Goal: Information Seeking & Learning: Compare options

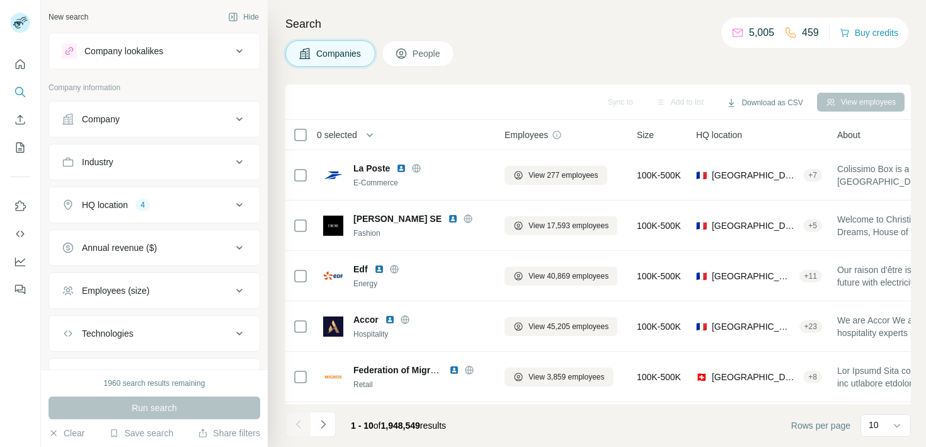
click at [151, 48] on div "Company lookalikes" at bounding box center [123, 51] width 79 height 13
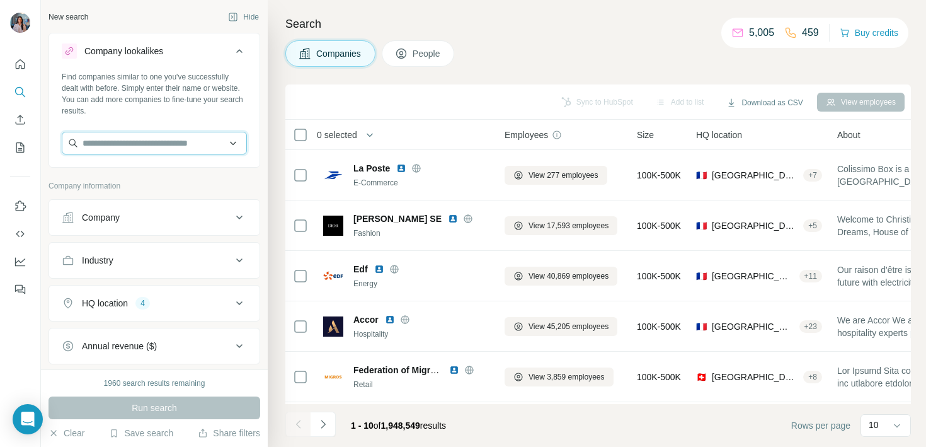
click at [121, 138] on input "text" at bounding box center [154, 143] width 185 height 23
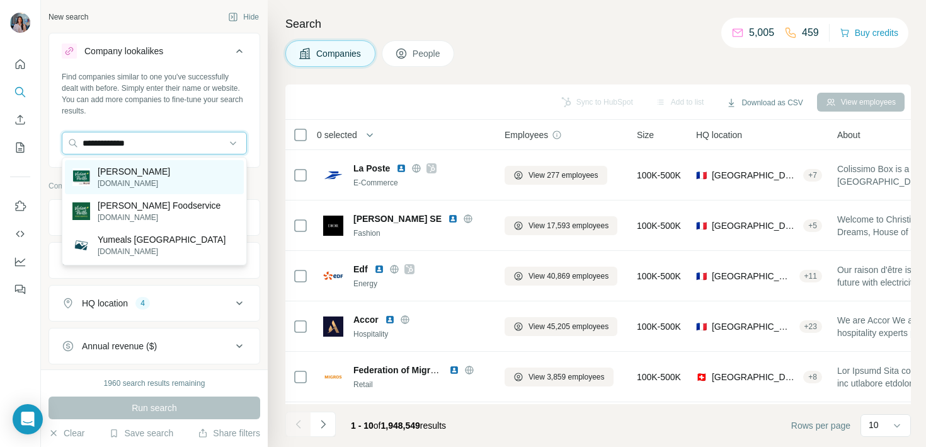
type input "**********"
click at [144, 169] on p "[PERSON_NAME]" at bounding box center [134, 171] width 72 height 13
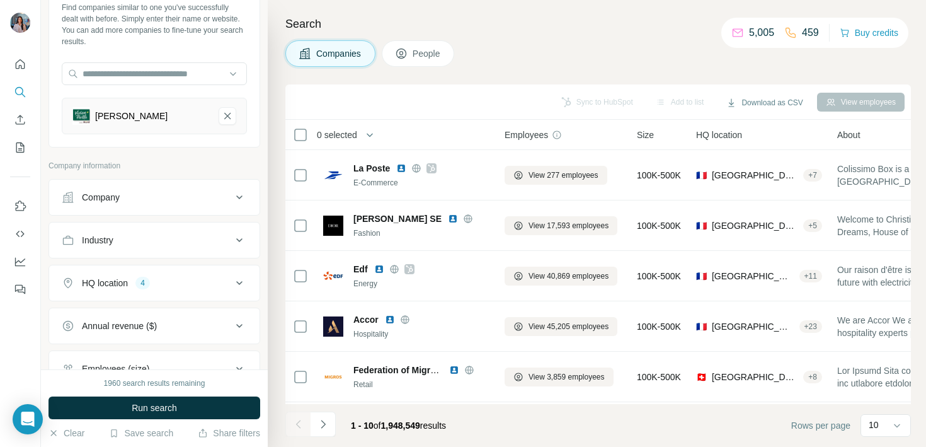
scroll to position [89, 0]
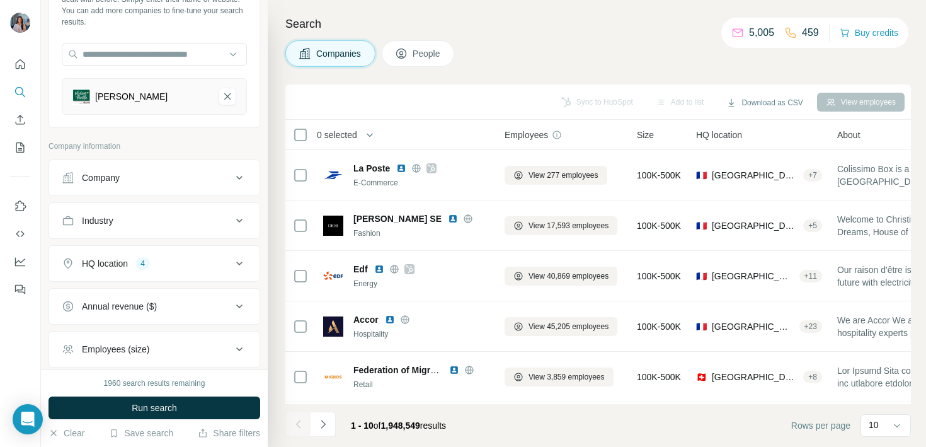
click at [128, 266] on div "HQ location" at bounding box center [105, 263] width 46 height 13
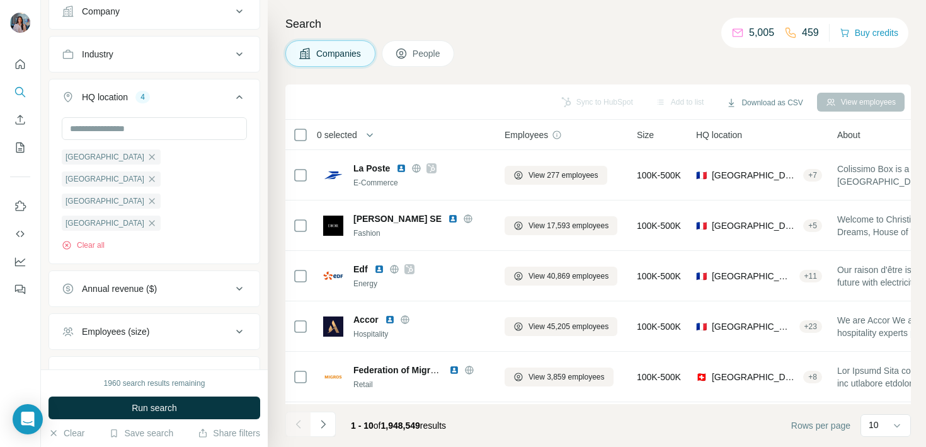
scroll to position [265, 0]
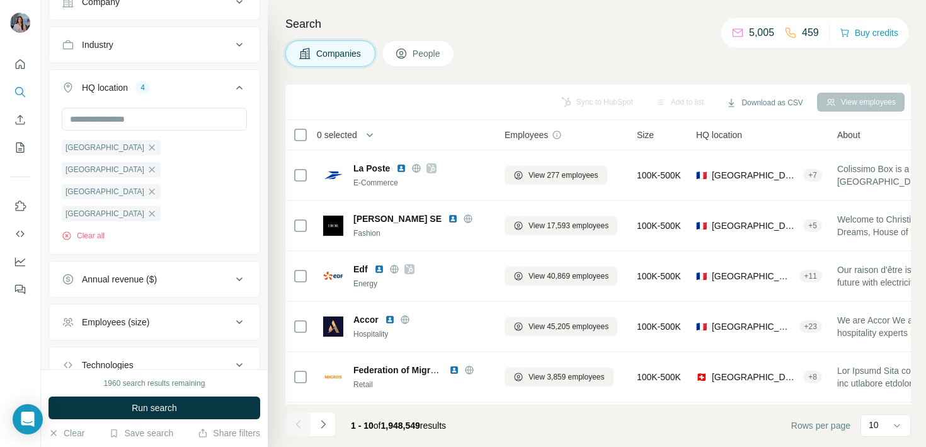
click at [143, 264] on button "Annual revenue ($)" at bounding box center [154, 279] width 210 height 30
click at [97, 324] on span "1-10M" at bounding box center [92, 330] width 30 height 13
click at [97, 347] on span "10-50M" at bounding box center [94, 353] width 35 height 13
click at [97, 371] on span "50-100M" at bounding box center [97, 377] width 40 height 13
click at [98, 324] on span "1-10M" at bounding box center [92, 330] width 30 height 13
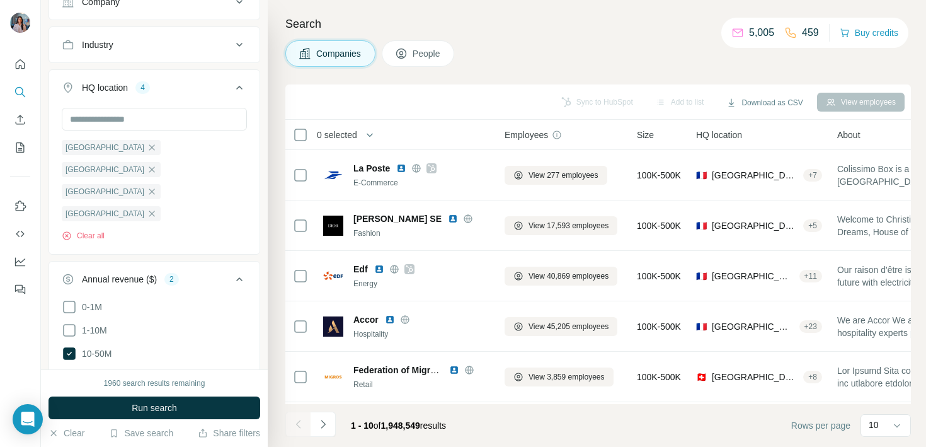
scroll to position [391, 0]
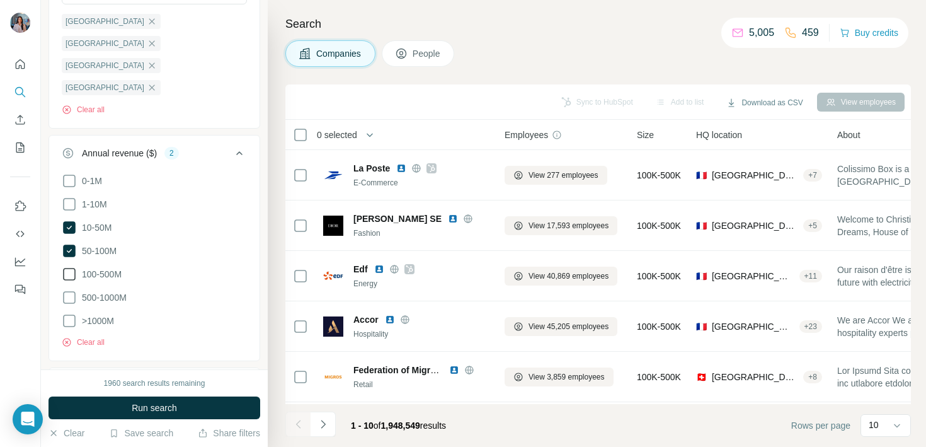
click at [119, 268] on span "100-500M" at bounding box center [99, 274] width 45 height 13
click at [119, 291] on span "500-1000M" at bounding box center [102, 297] width 50 height 13
click at [106, 264] on ul "0-1M 1-10M 10-50M 50-100M 100-500M 500-1000M >1000M" at bounding box center [154, 251] width 185 height 156
click at [105, 314] on span ">1000M" at bounding box center [95, 320] width 37 height 13
click at [137, 410] on span "Run search" at bounding box center [154, 407] width 45 height 13
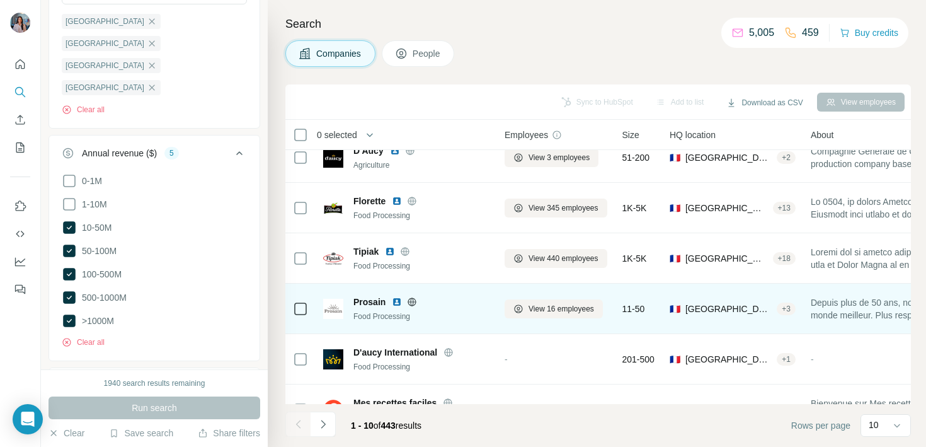
scroll to position [90, 0]
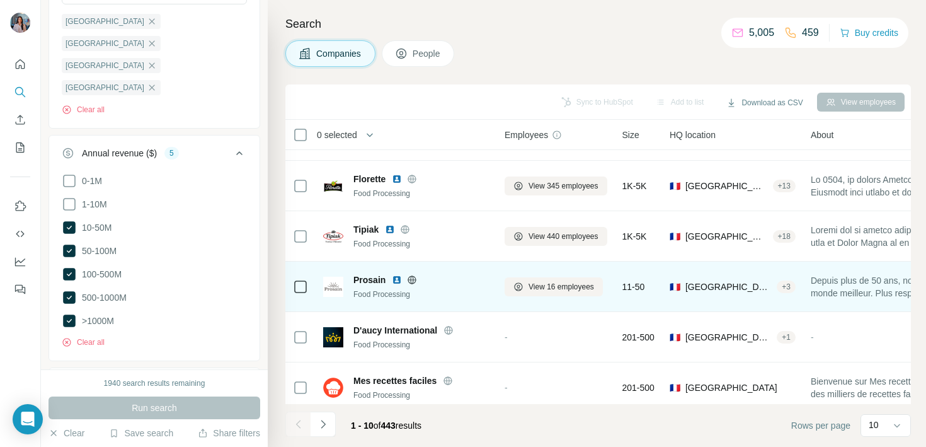
click at [395, 282] on img at bounding box center [397, 280] width 10 height 10
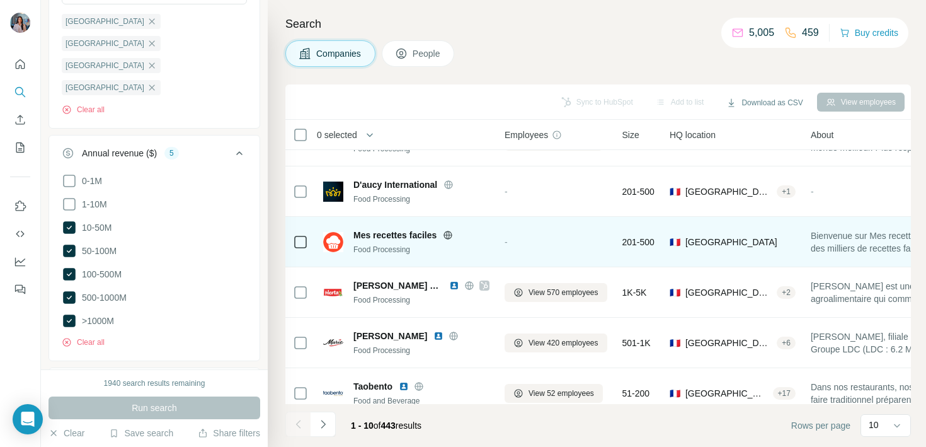
scroll to position [250, 0]
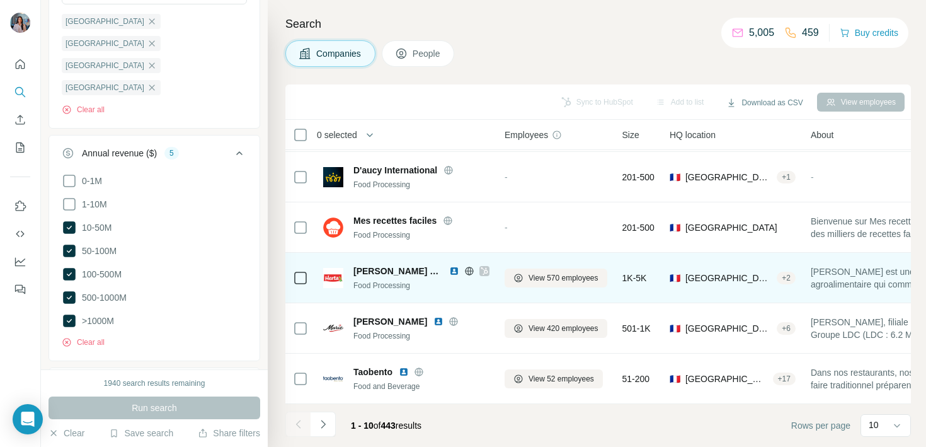
click at [449, 269] on img at bounding box center [454, 271] width 10 height 10
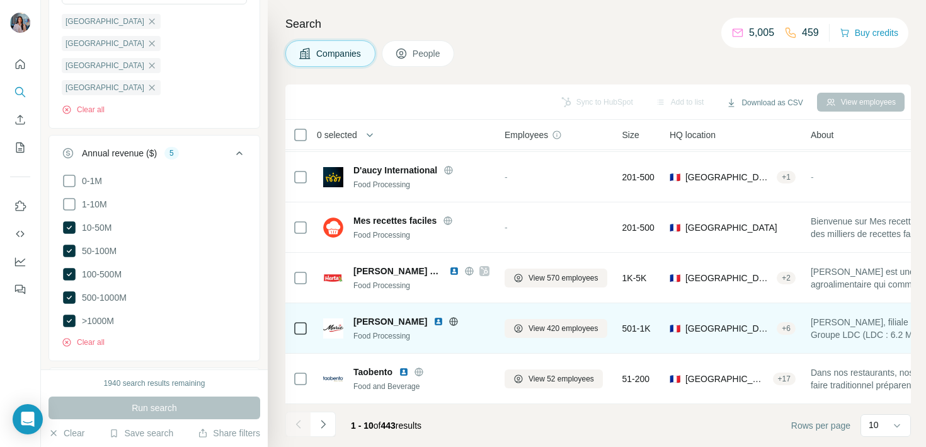
click at [434, 324] on img at bounding box center [439, 321] width 10 height 10
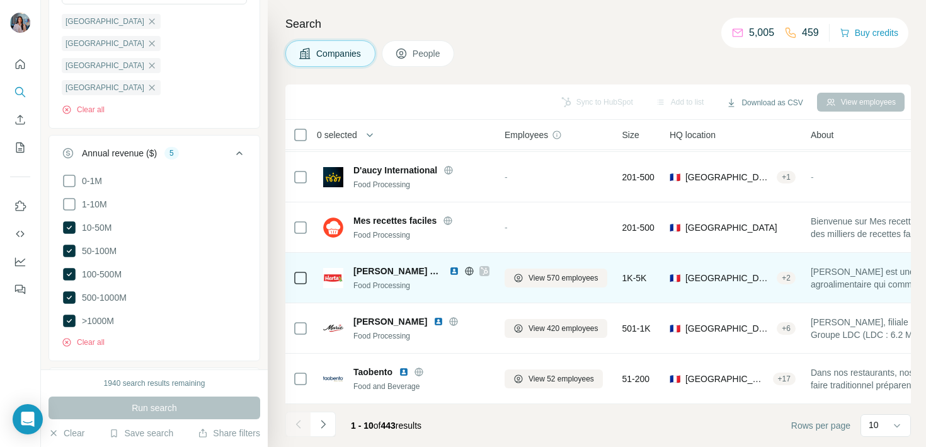
click at [449, 269] on img at bounding box center [454, 271] width 10 height 10
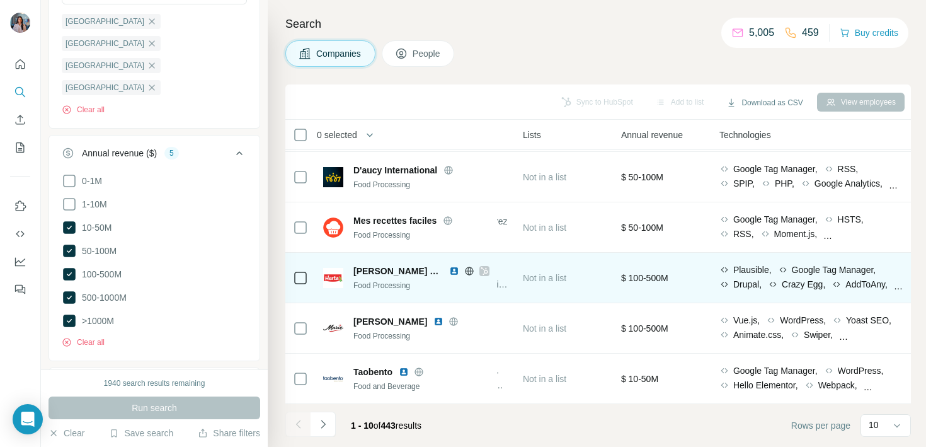
scroll to position [250, 595]
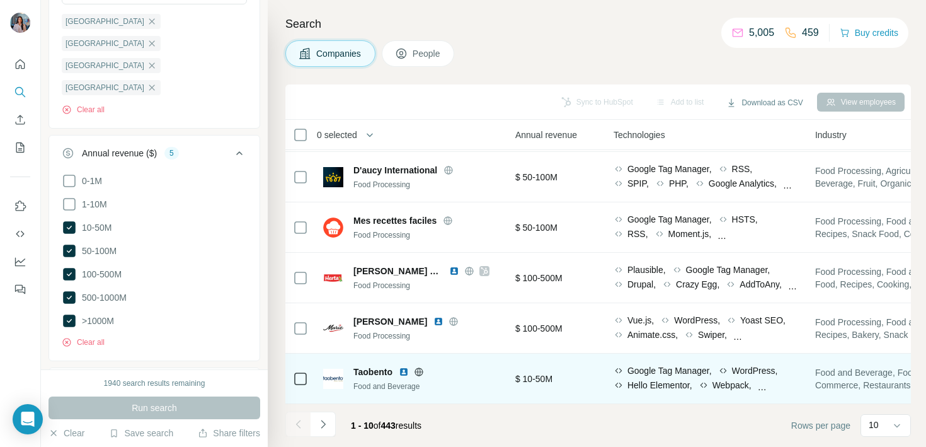
click at [408, 369] on img at bounding box center [404, 372] width 10 height 10
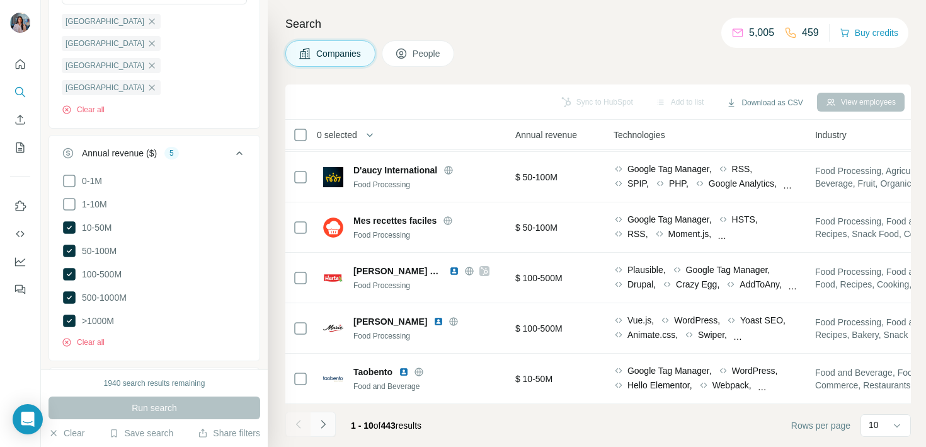
click at [319, 425] on icon "Navigate to next page" at bounding box center [323, 424] width 13 height 13
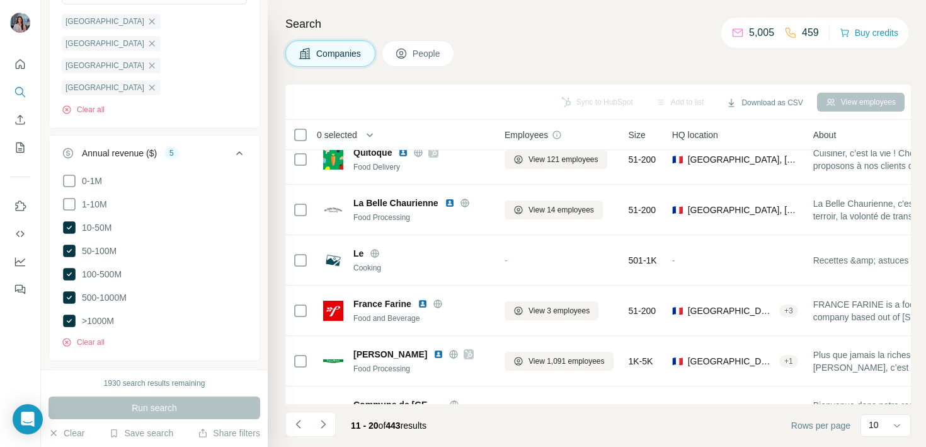
scroll to position [0, 0]
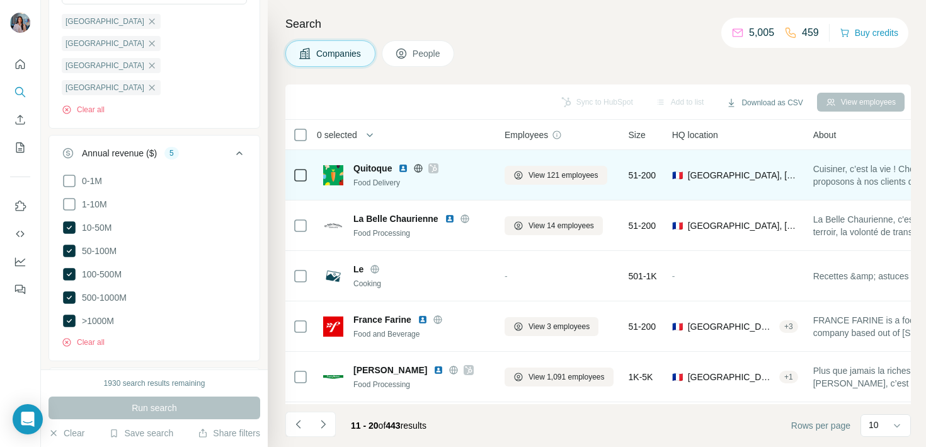
click at [403, 168] on img at bounding box center [403, 168] width 10 height 10
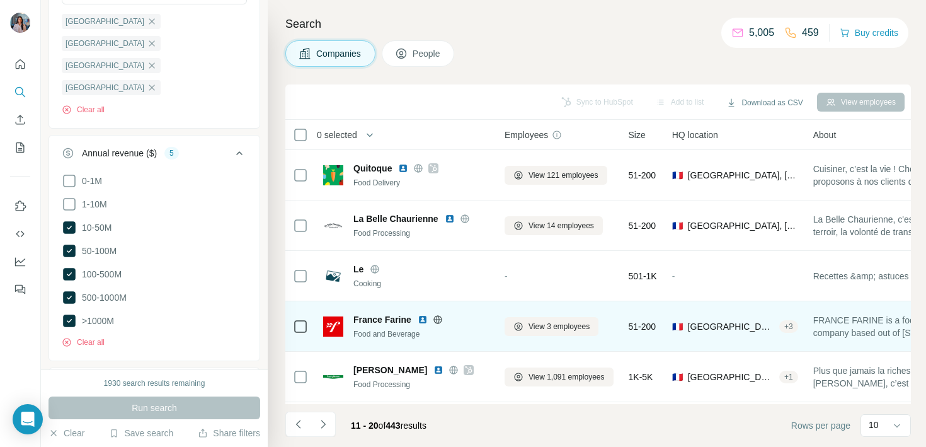
click at [423, 321] on img at bounding box center [423, 319] width 10 height 10
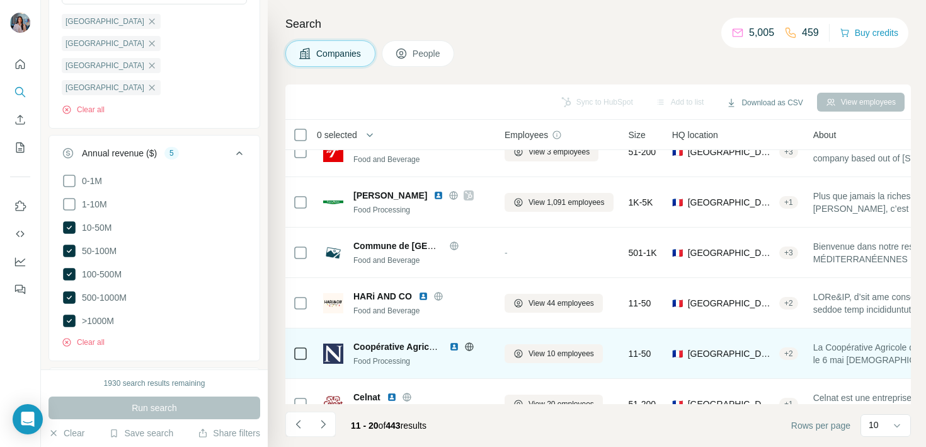
scroll to position [173, 0]
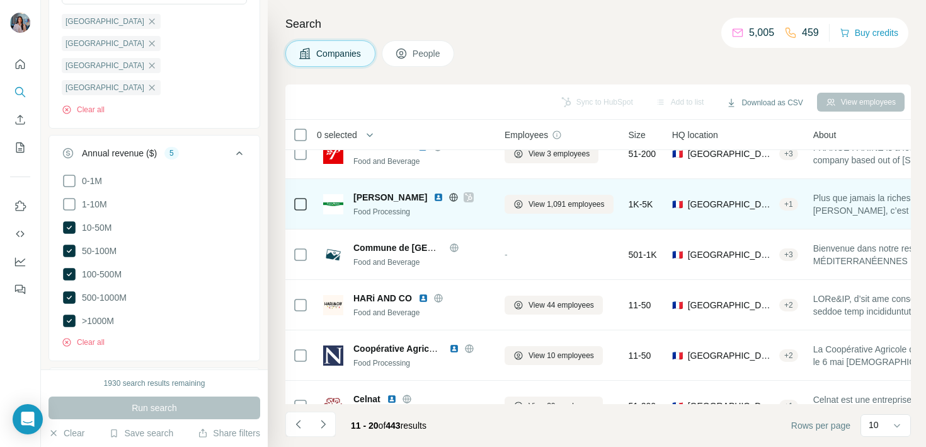
click at [434, 197] on img at bounding box center [439, 197] width 10 height 10
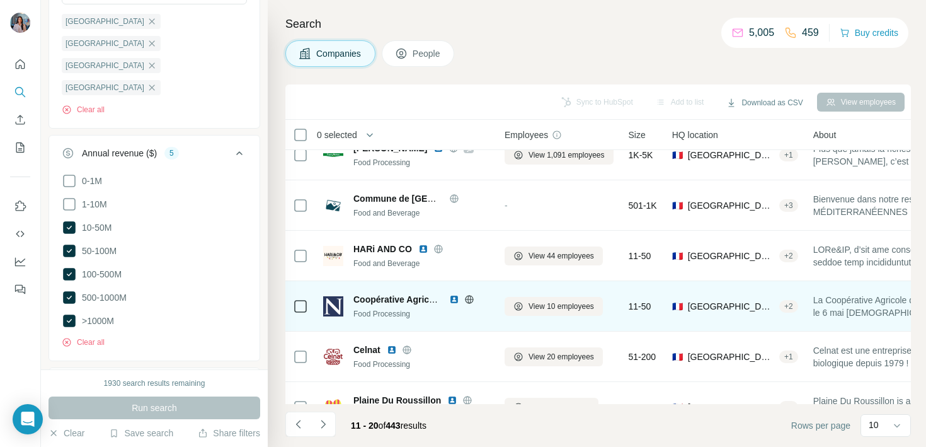
scroll to position [222, 0]
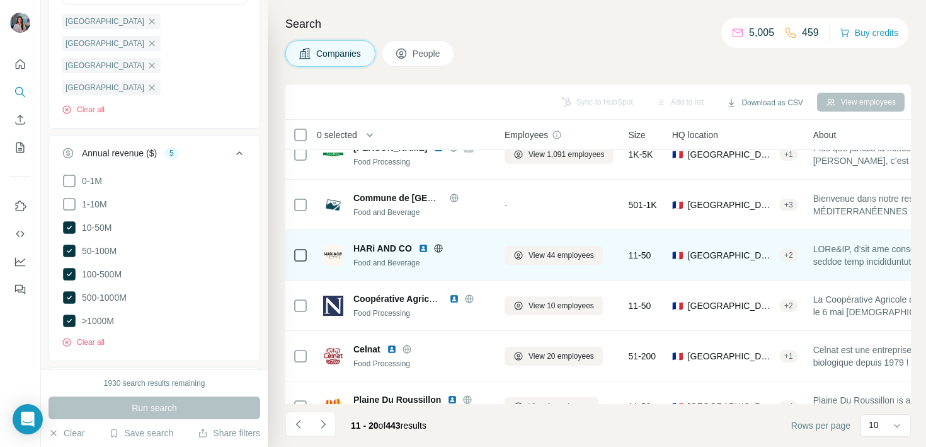
click at [421, 245] on img at bounding box center [423, 248] width 10 height 10
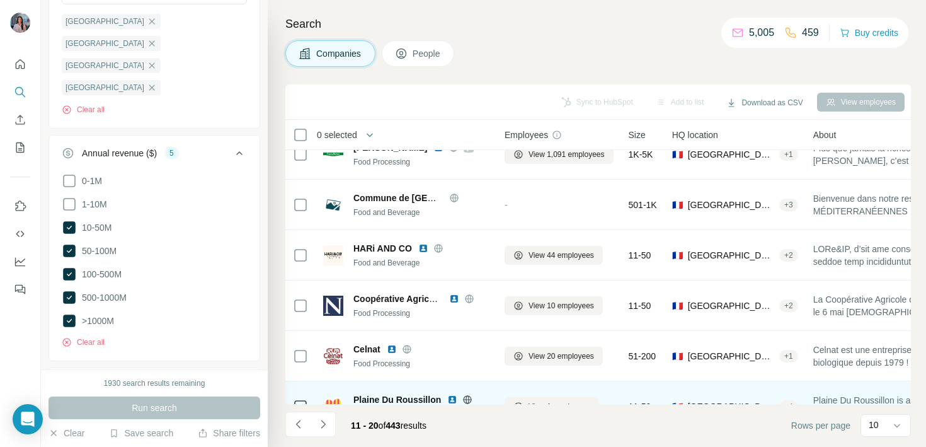
scroll to position [250, 0]
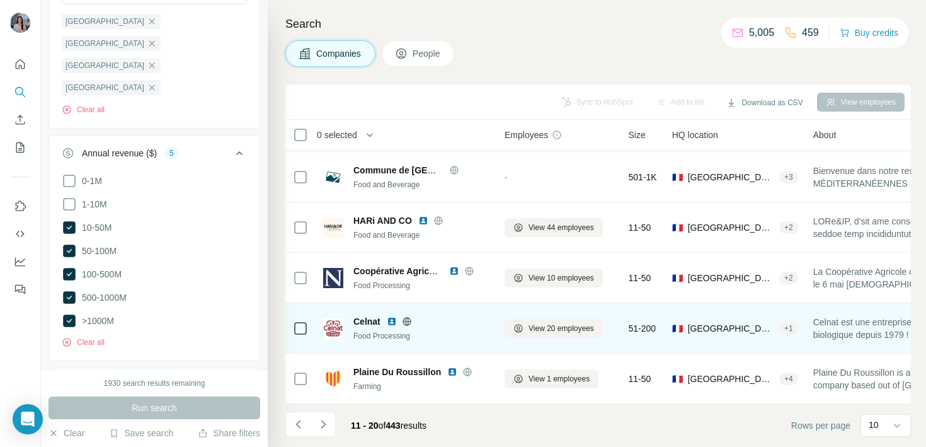
click at [394, 316] on img at bounding box center [392, 321] width 10 height 10
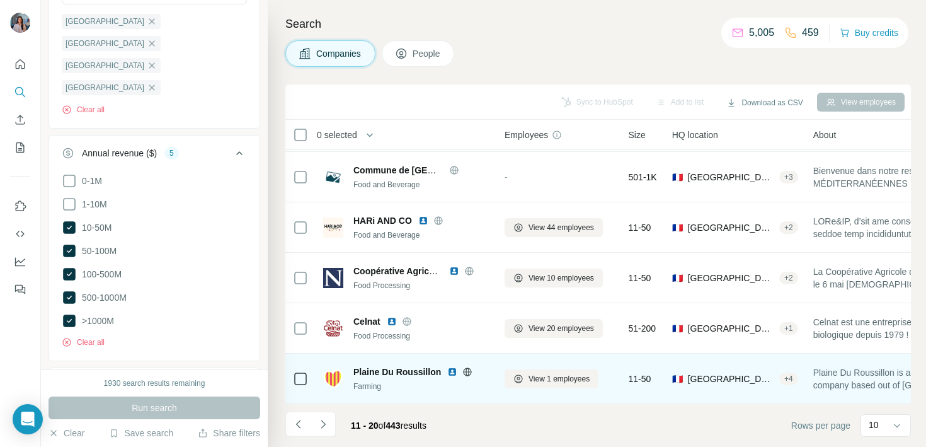
click at [449, 369] on img at bounding box center [452, 372] width 10 height 10
click at [450, 374] on img at bounding box center [452, 372] width 10 height 10
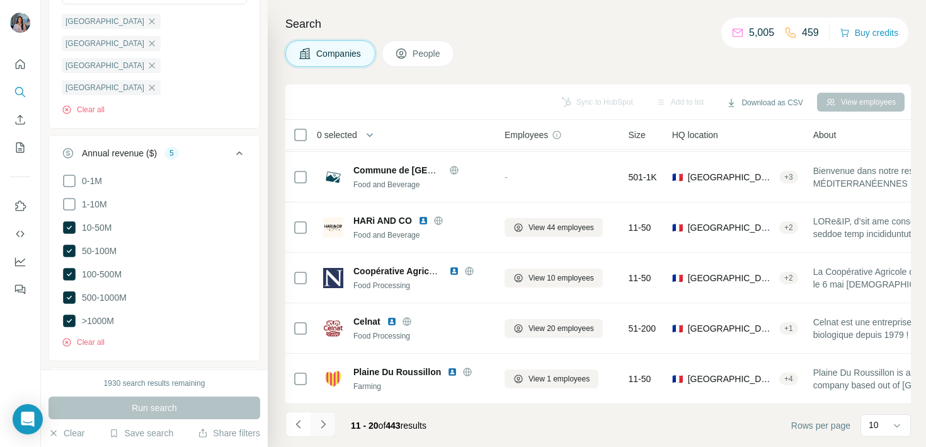
click at [328, 427] on icon "Navigate to next page" at bounding box center [323, 424] width 13 height 13
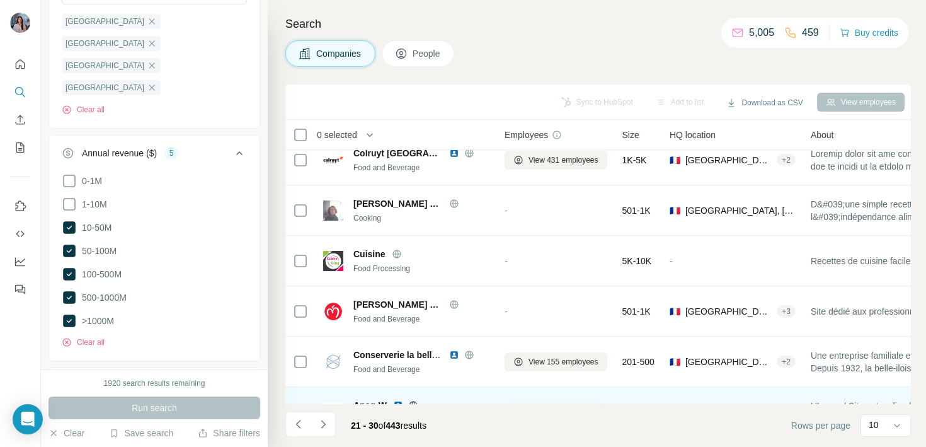
scroll to position [0, 0]
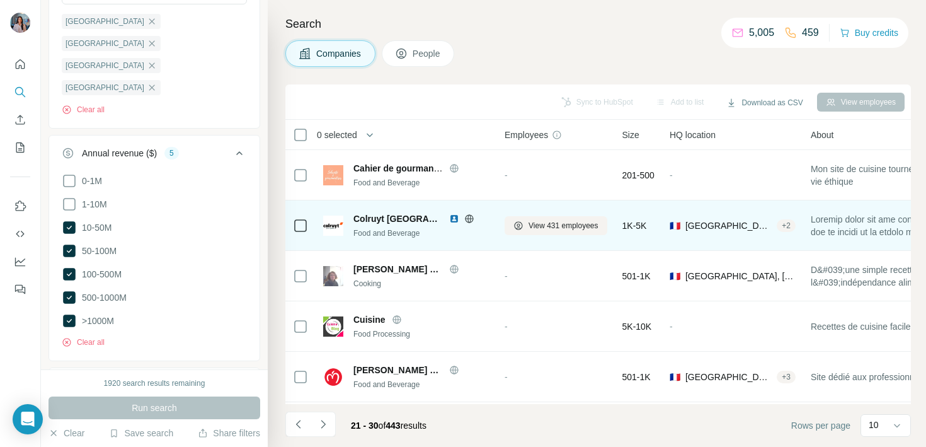
click at [449, 217] on img at bounding box center [454, 219] width 10 height 10
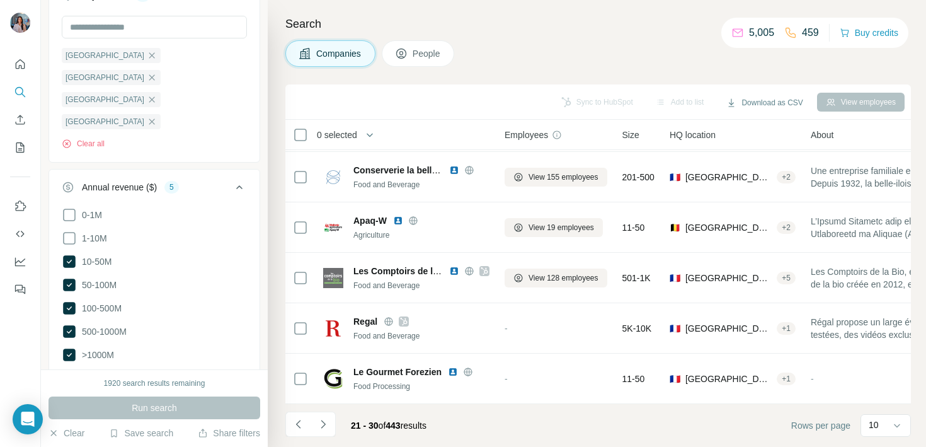
scroll to position [299, 0]
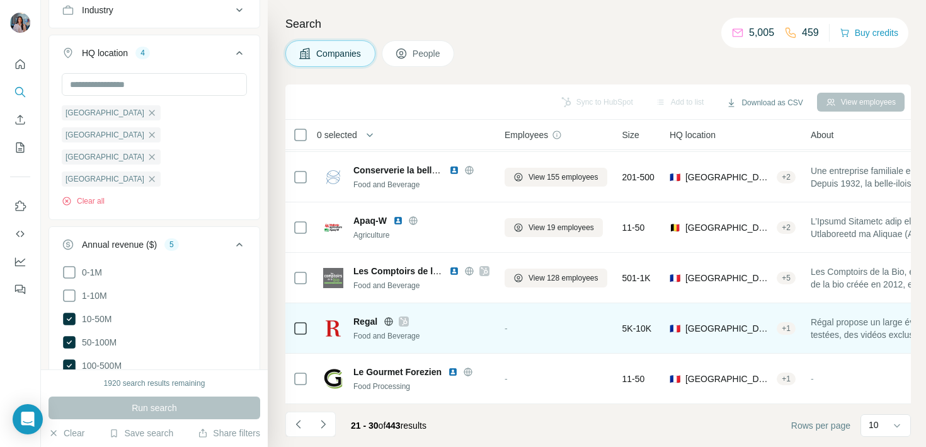
click at [392, 322] on icon at bounding box center [389, 321] width 8 height 8
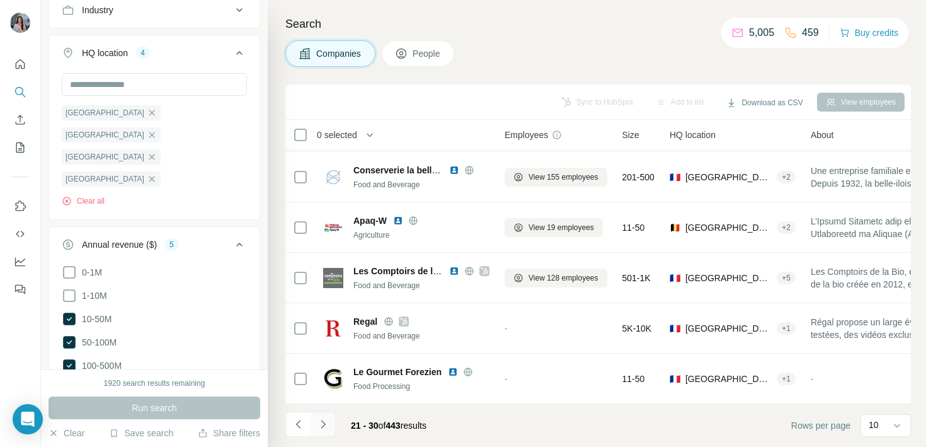
click at [325, 422] on icon "Navigate to next page" at bounding box center [323, 424] width 13 height 13
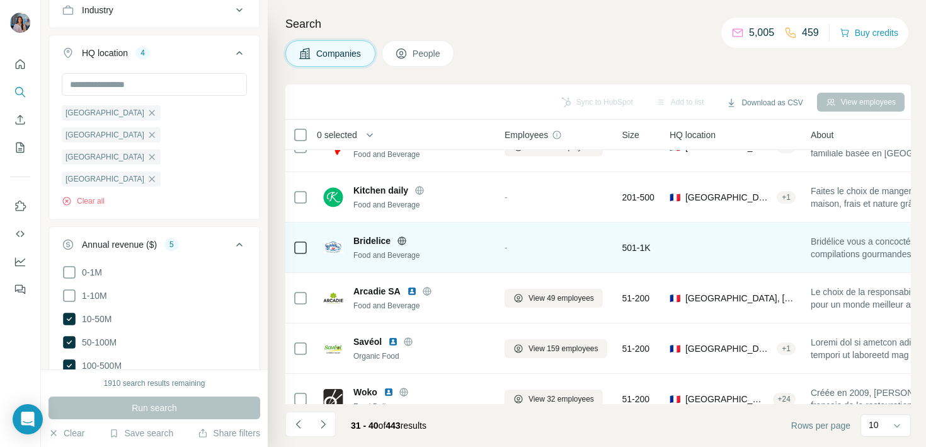
scroll to position [0, 0]
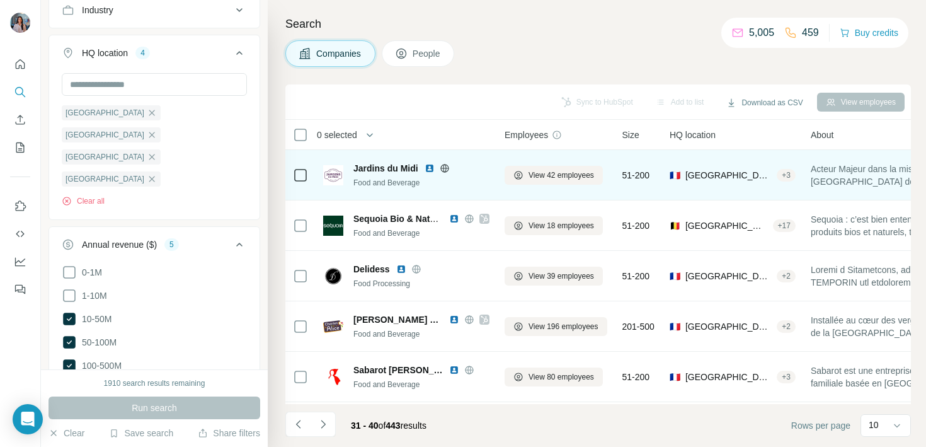
click at [428, 163] on img at bounding box center [430, 168] width 10 height 10
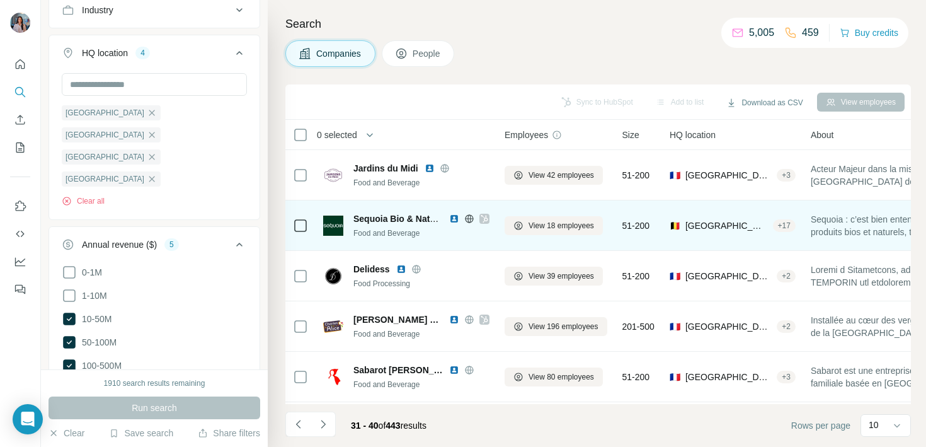
click at [469, 219] on icon at bounding box center [469, 219] width 10 height 10
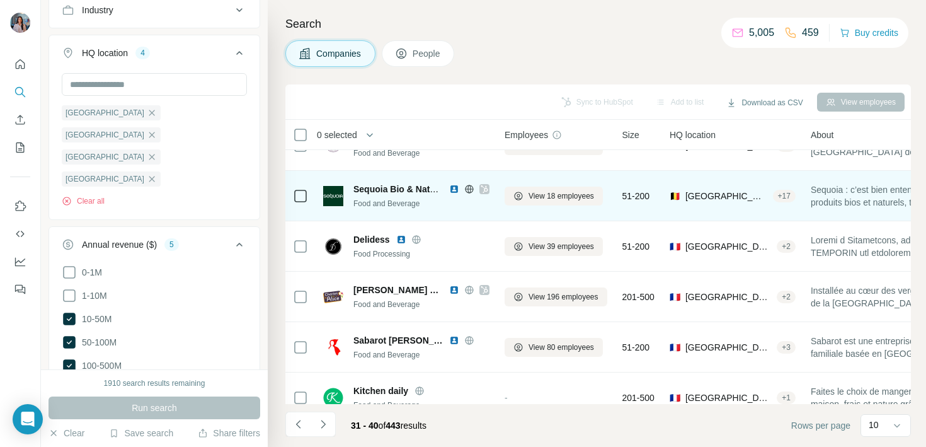
scroll to position [36, 0]
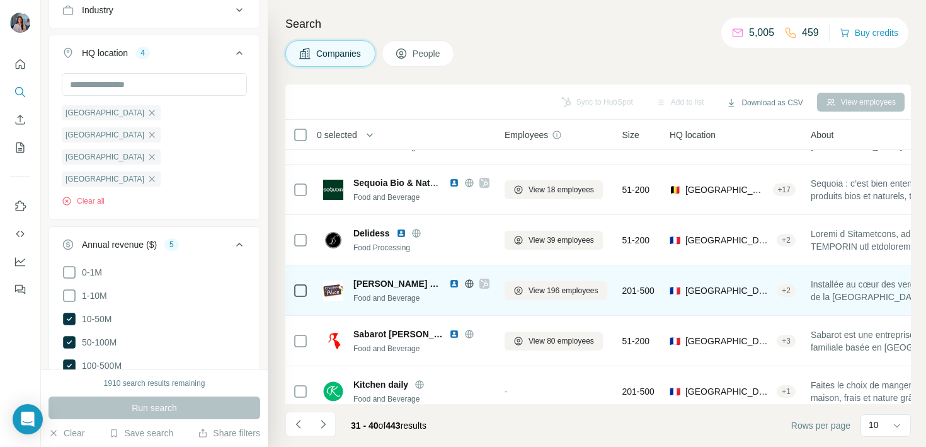
click at [480, 282] on div at bounding box center [485, 284] width 10 height 10
click at [449, 284] on img at bounding box center [454, 284] width 10 height 10
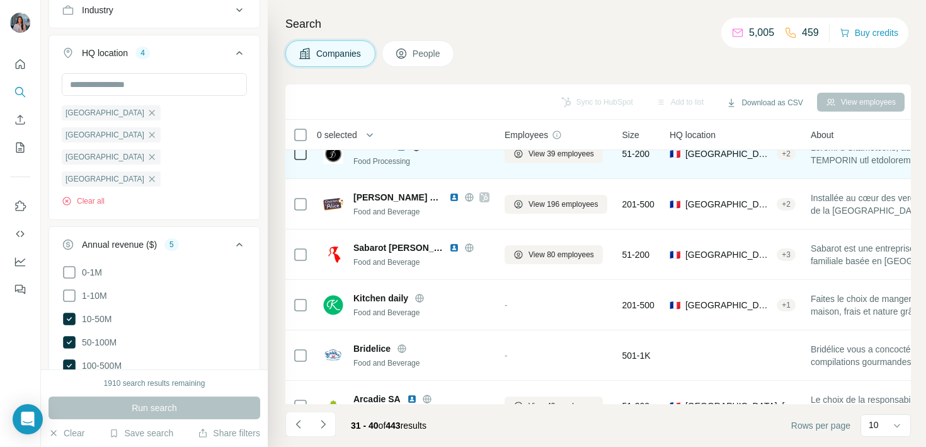
scroll to position [125, 0]
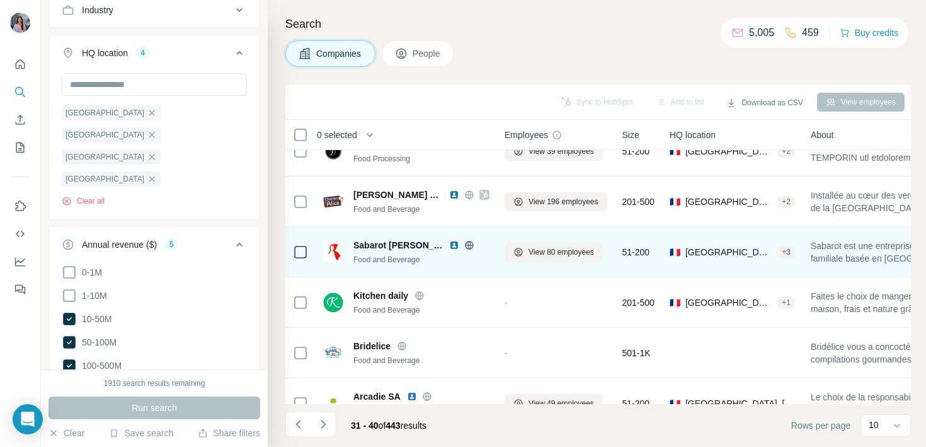
click at [449, 242] on img at bounding box center [454, 245] width 10 height 10
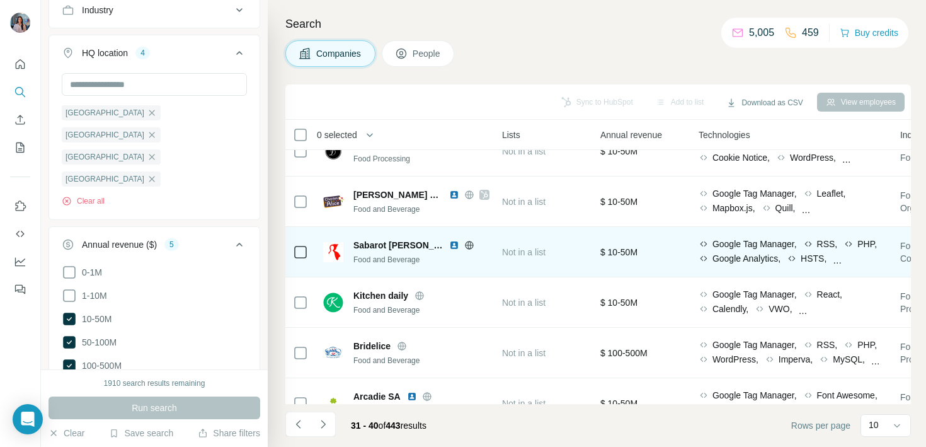
scroll to position [125, 516]
